Goal: Task Accomplishment & Management: Manage account settings

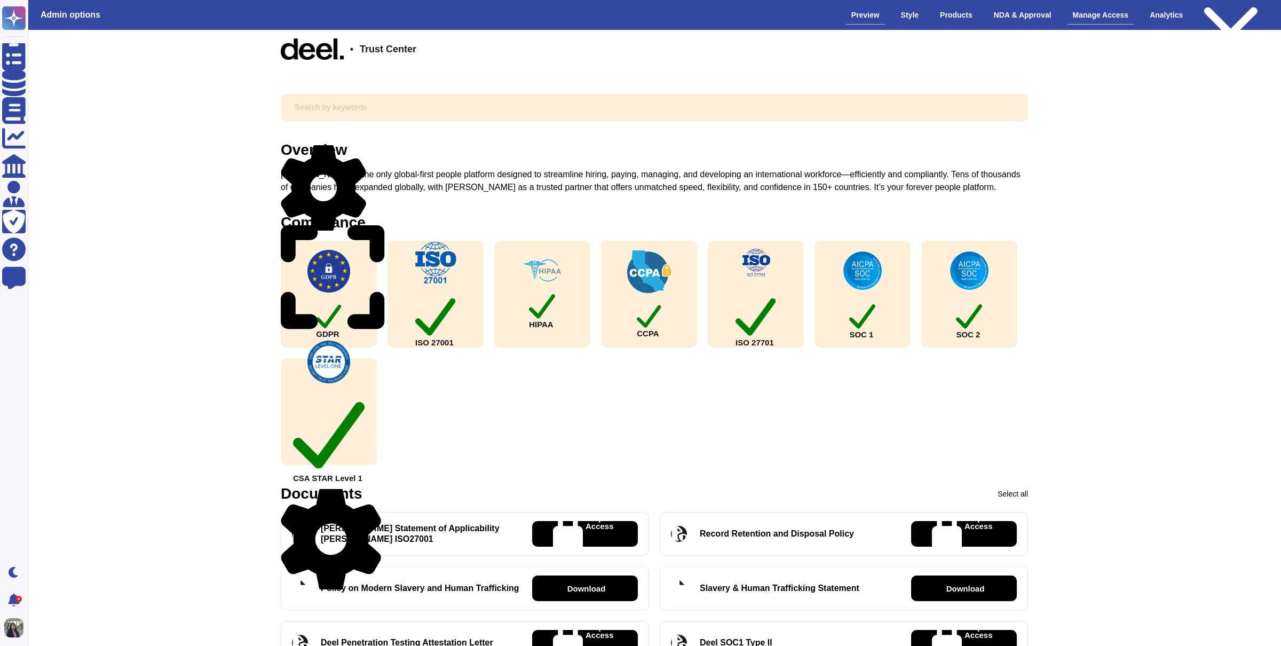
click at [1099, 22] on div "Manage Access" at bounding box center [1100, 15] width 67 height 19
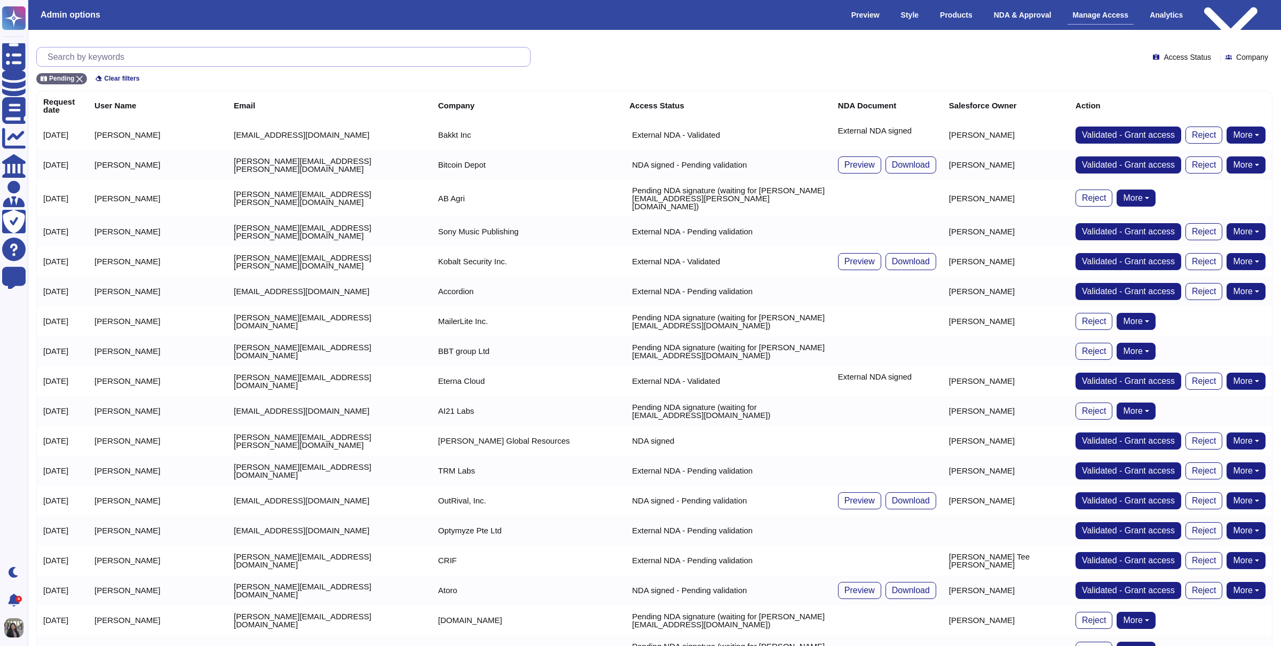
click at [501, 61] on input "text" at bounding box center [286, 56] width 488 height 19
paste input "[PERSON_NAME][EMAIL_ADDRESS][PERSON_NAME][DOMAIN_NAME]"
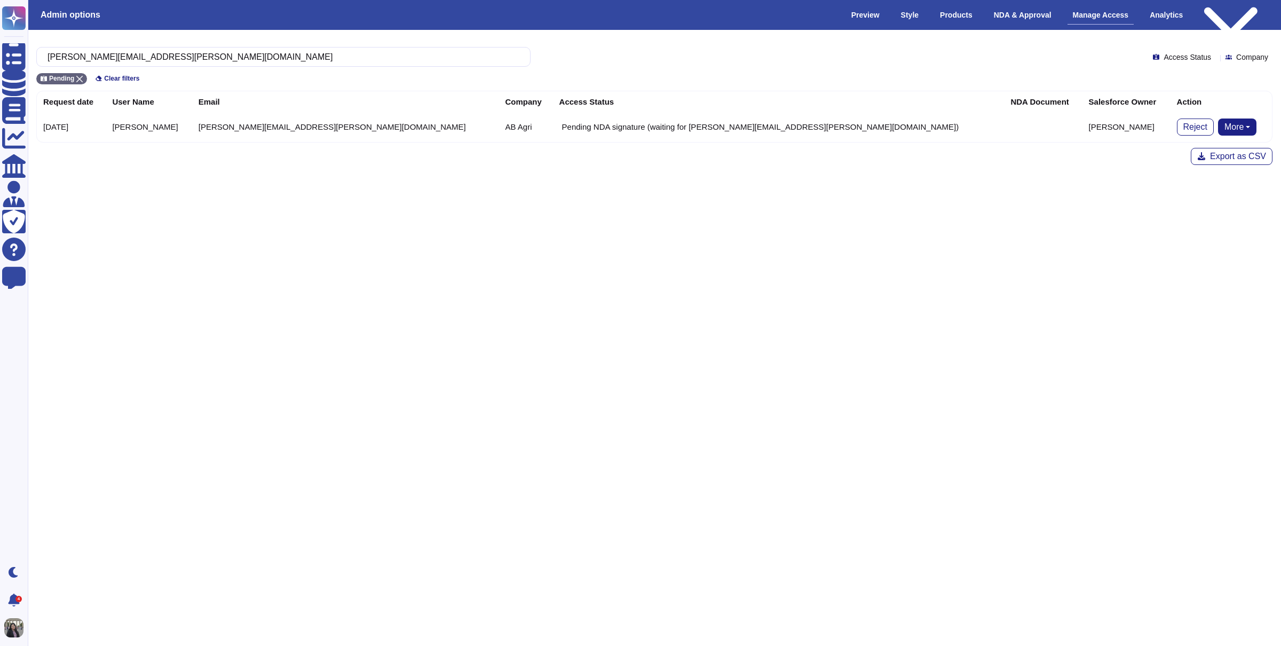
type input "[PERSON_NAME][EMAIL_ADDRESS][PERSON_NAME][DOMAIN_NAME]"
